Goal: Information Seeking & Learning: Learn about a topic

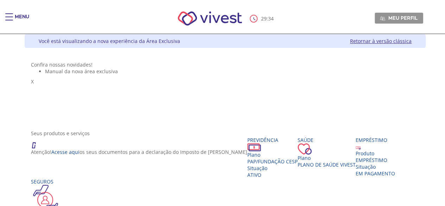
click at [7, 19] on div "Main header" at bounding box center [9, 20] width 8 height 14
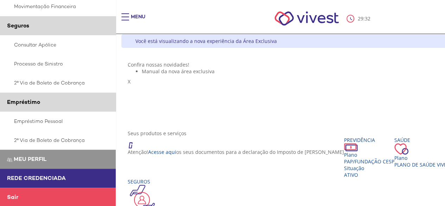
scroll to position [155, 0]
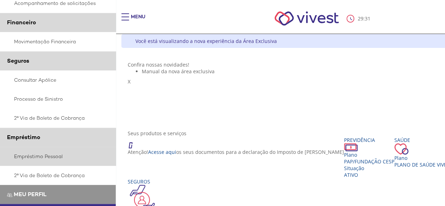
click at [45, 156] on link "Empréstimo Pessoal" at bounding box center [58, 156] width 116 height 19
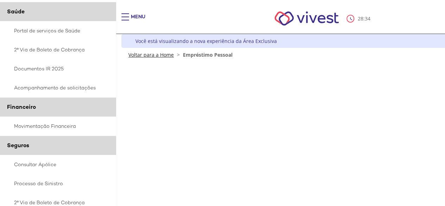
click at [144, 55] on link "Voltar para a Home" at bounding box center [150, 54] width 45 height 7
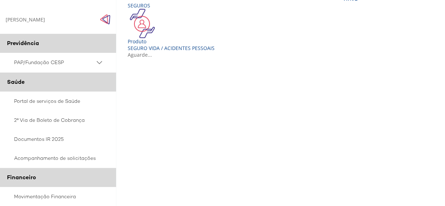
scroll to position [211, 0]
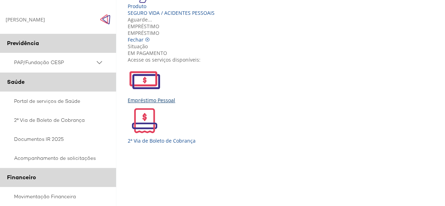
click at [128, 97] on img "Vivest" at bounding box center [145, 80] width 34 height 34
click at [106, 18] on img "Click to close side navigation." at bounding box center [105, 19] width 11 height 11
